Goal: Task Accomplishment & Management: Complete application form

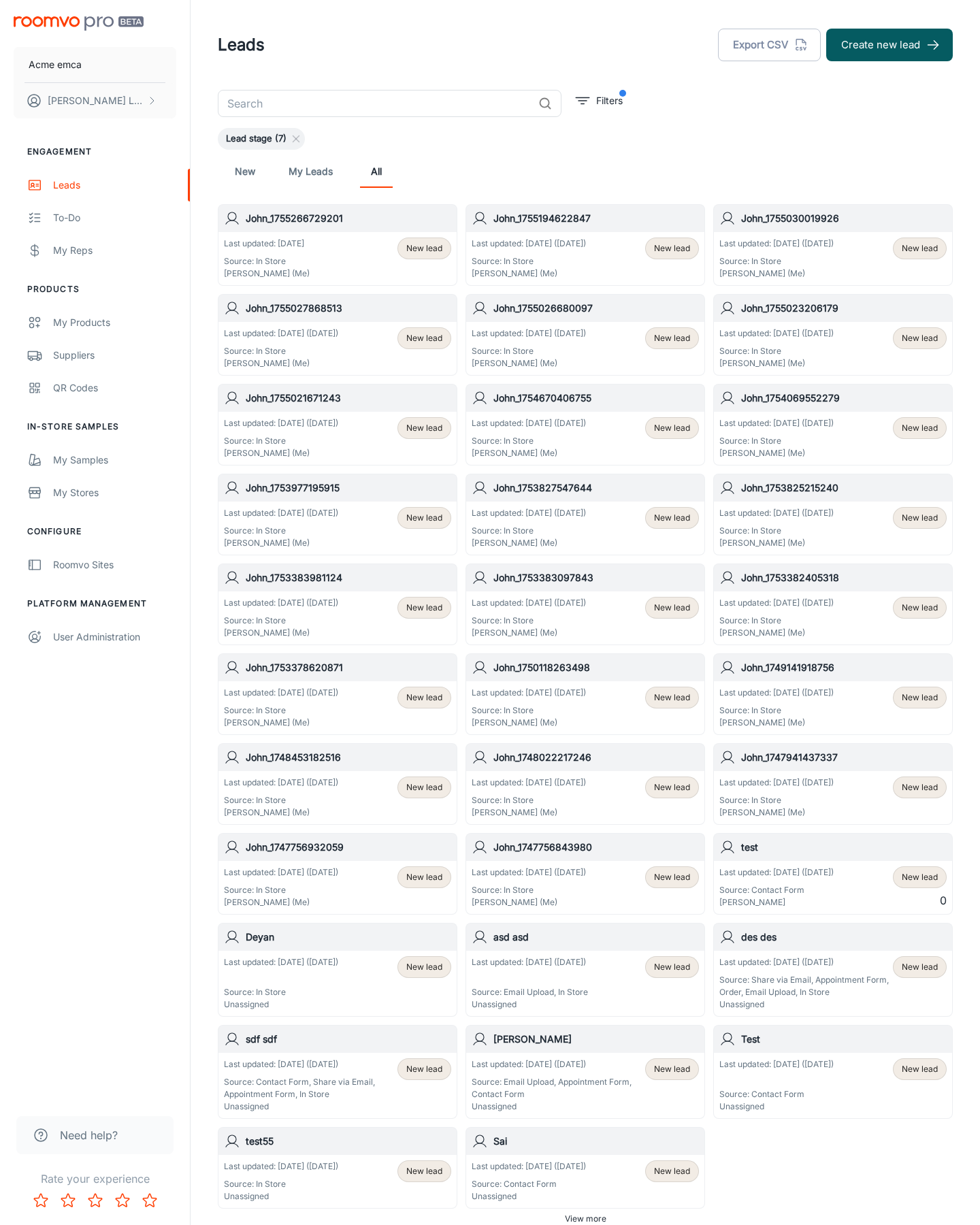
click at [889, 45] on button "Create new lead" at bounding box center [889, 45] width 126 height 33
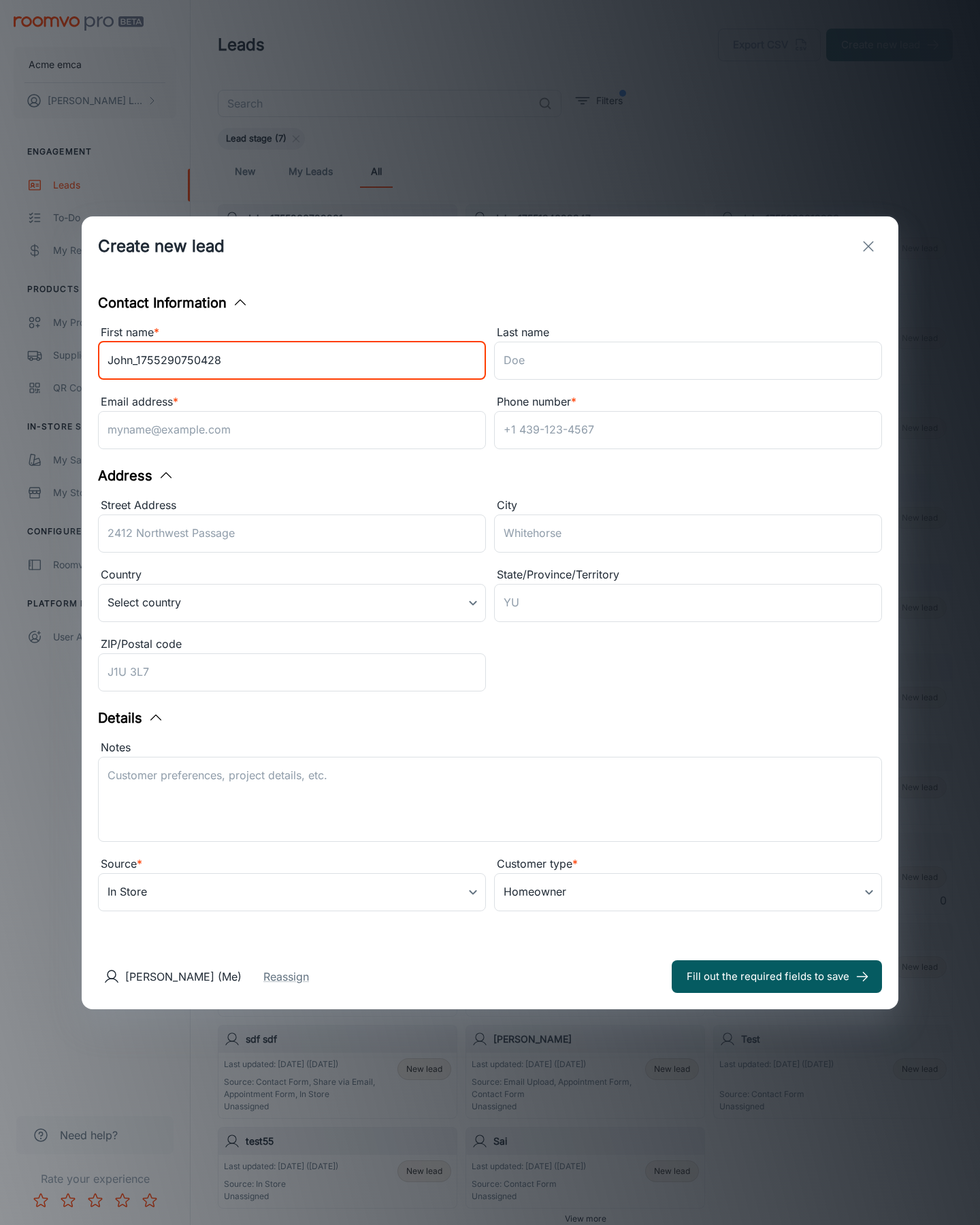
type input "John_1755290750428"
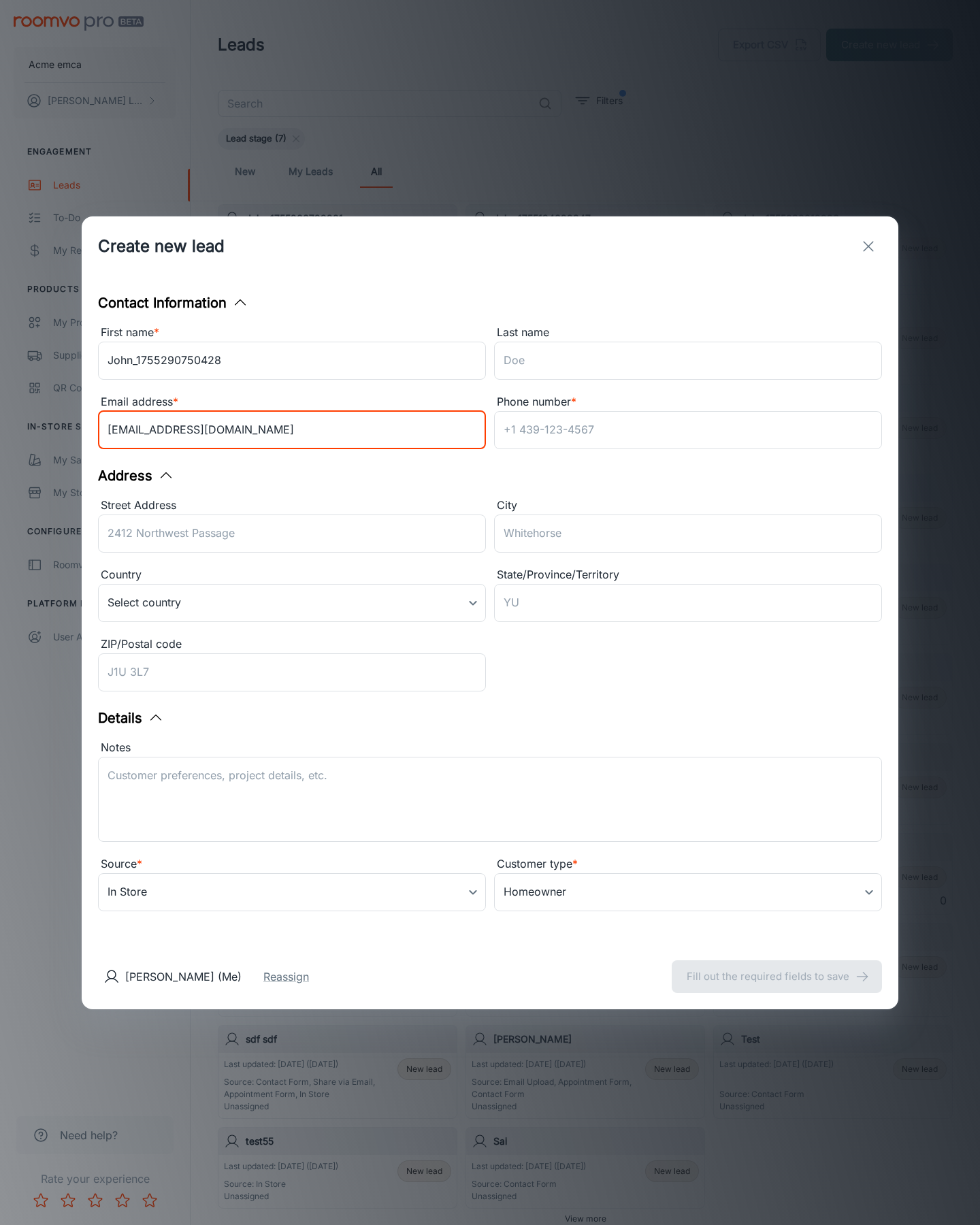
type input "[EMAIL_ADDRESS][DOMAIN_NAME]"
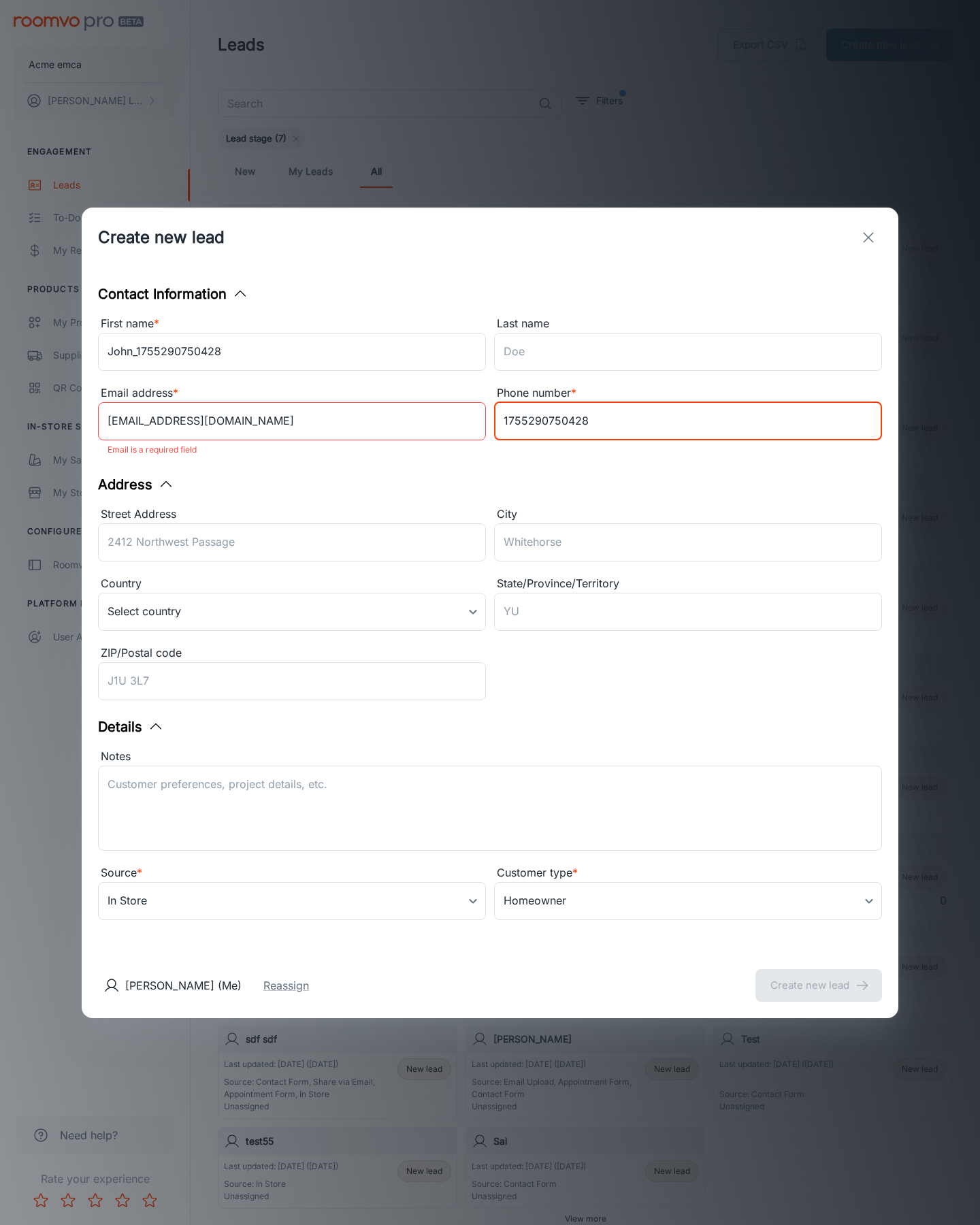
type input "1755290750428"
click at [819, 976] on button "Create new lead" at bounding box center [818, 985] width 126 height 33
